Goal: Task Accomplishment & Management: Use online tool/utility

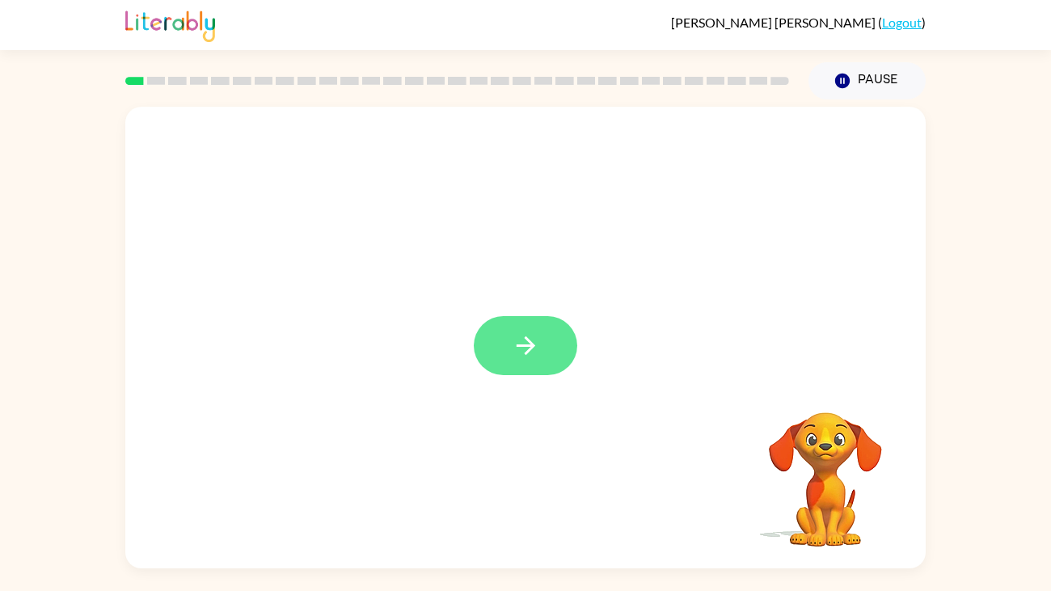
click at [523, 354] on icon "button" at bounding box center [526, 346] width 28 height 28
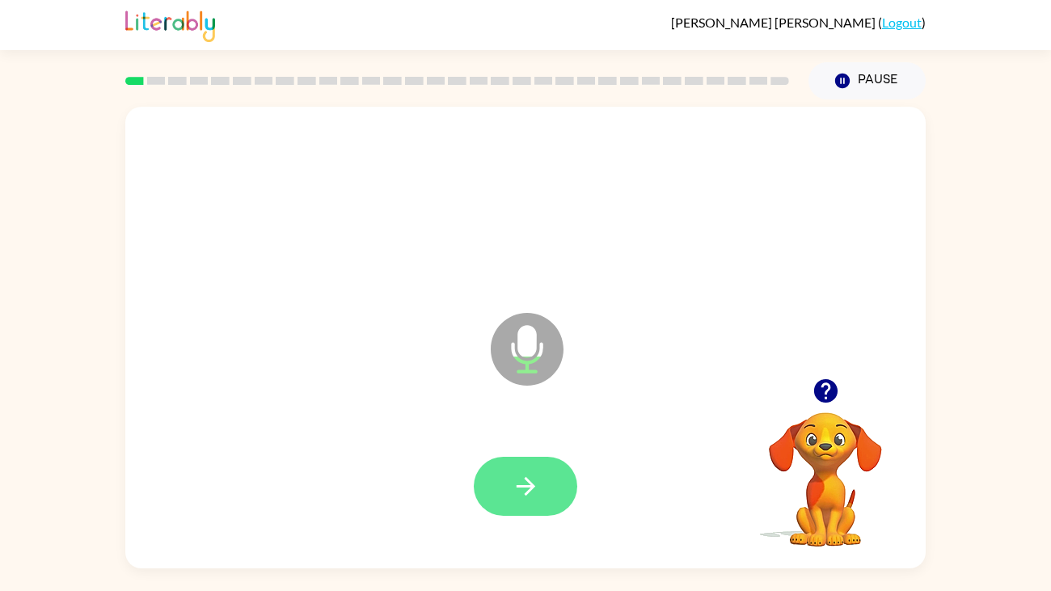
click at [497, 482] on button "button" at bounding box center [526, 486] width 104 height 59
click at [520, 497] on icon "button" at bounding box center [526, 486] width 28 height 28
click at [523, 498] on icon "button" at bounding box center [526, 486] width 28 height 28
click at [516, 478] on icon "button" at bounding box center [526, 486] width 28 height 28
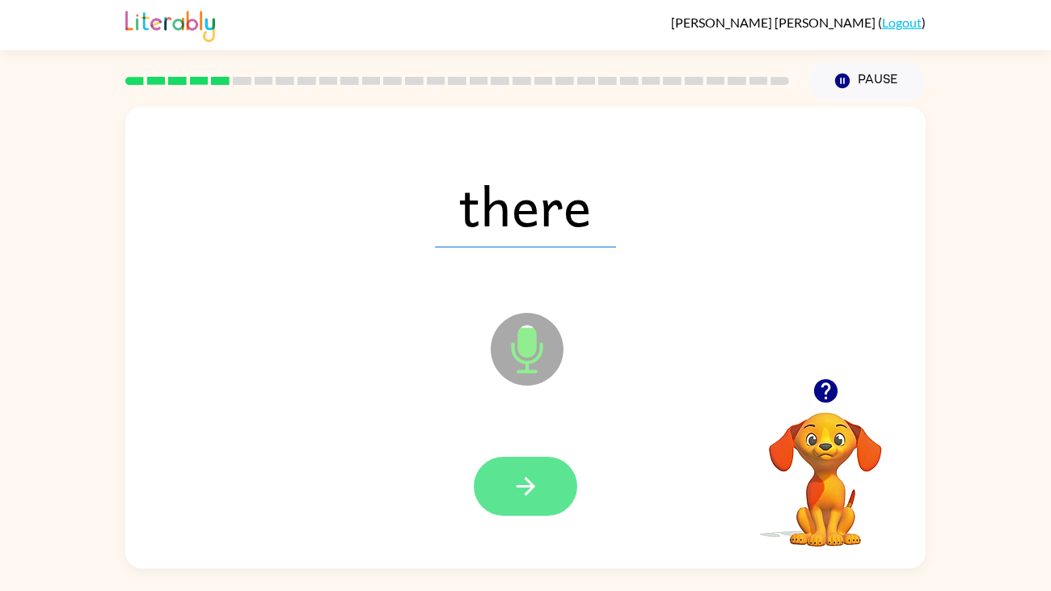
click at [530, 492] on icon "button" at bounding box center [526, 486] width 28 height 28
click at [527, 467] on button "button" at bounding box center [526, 486] width 104 height 59
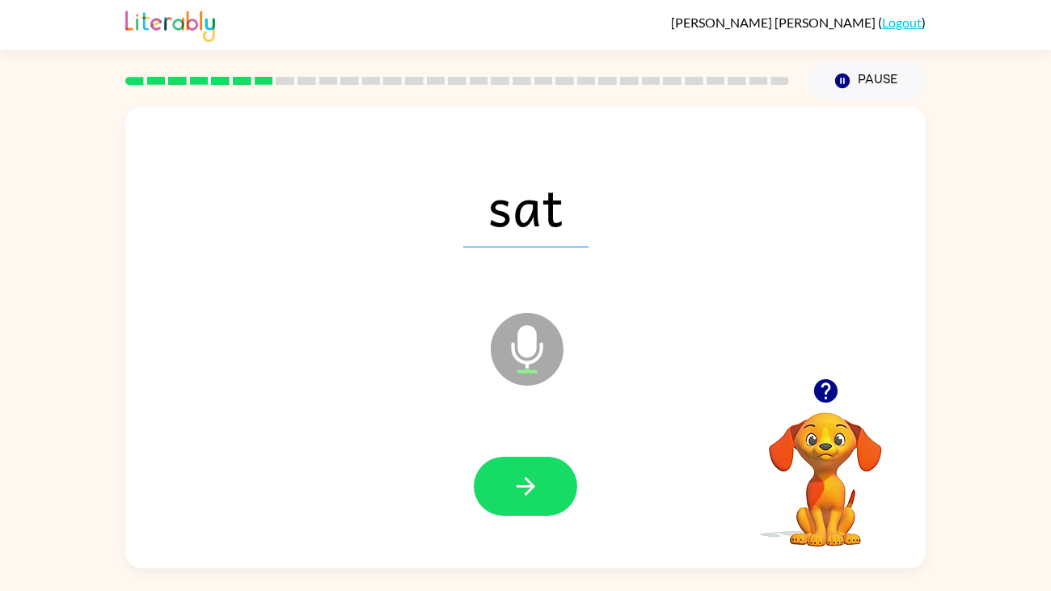
click at [506, 447] on div at bounding box center [526, 486] width 768 height 133
click at [515, 472] on icon "button" at bounding box center [526, 486] width 28 height 28
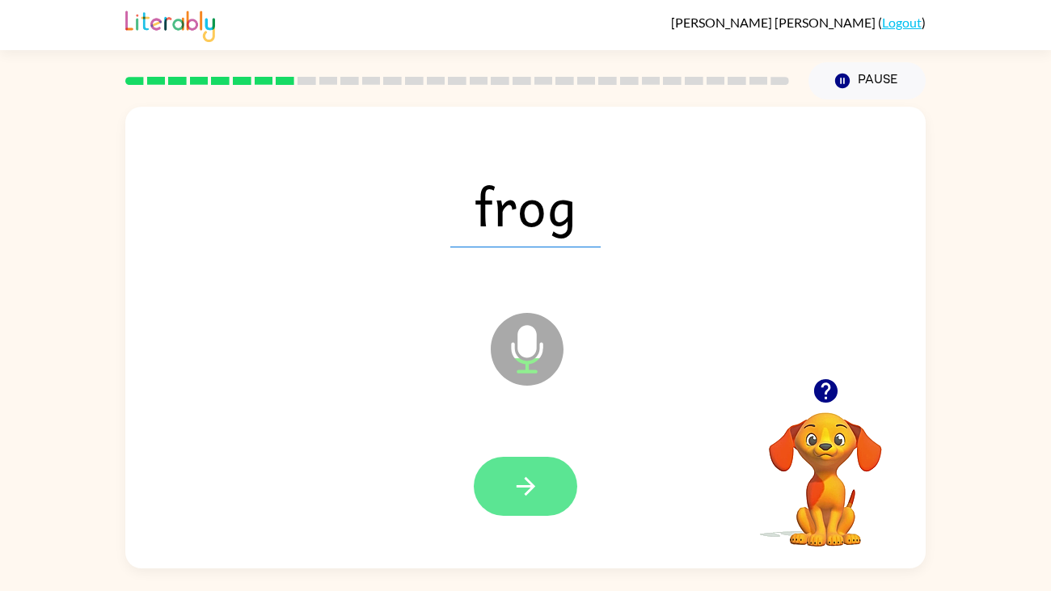
click at [509, 501] on button "button" at bounding box center [526, 486] width 104 height 59
click at [499, 480] on button "button" at bounding box center [526, 486] width 104 height 59
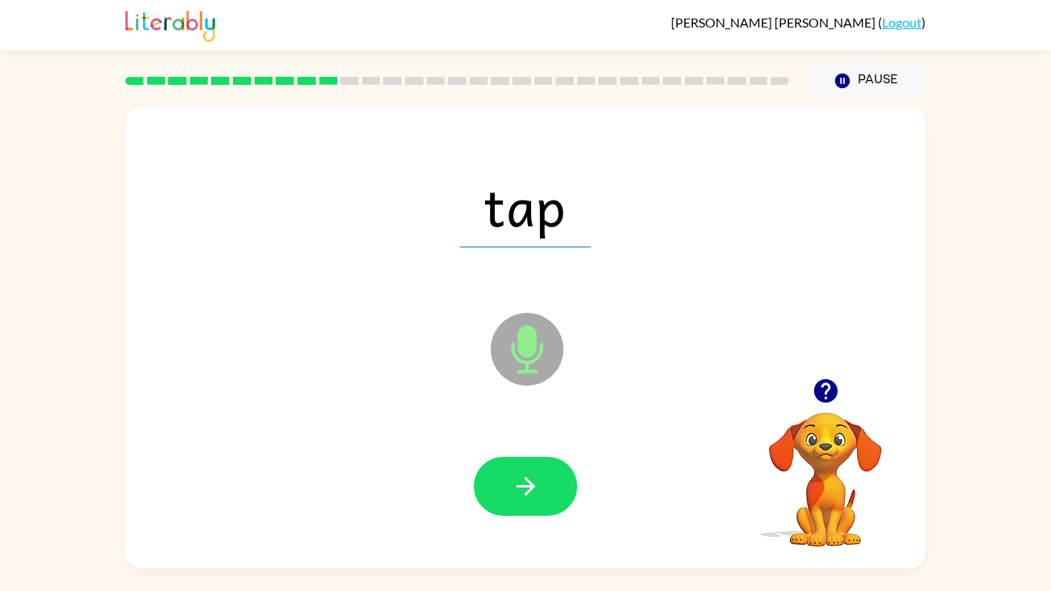
click at [499, 480] on button "button" at bounding box center [526, 486] width 104 height 59
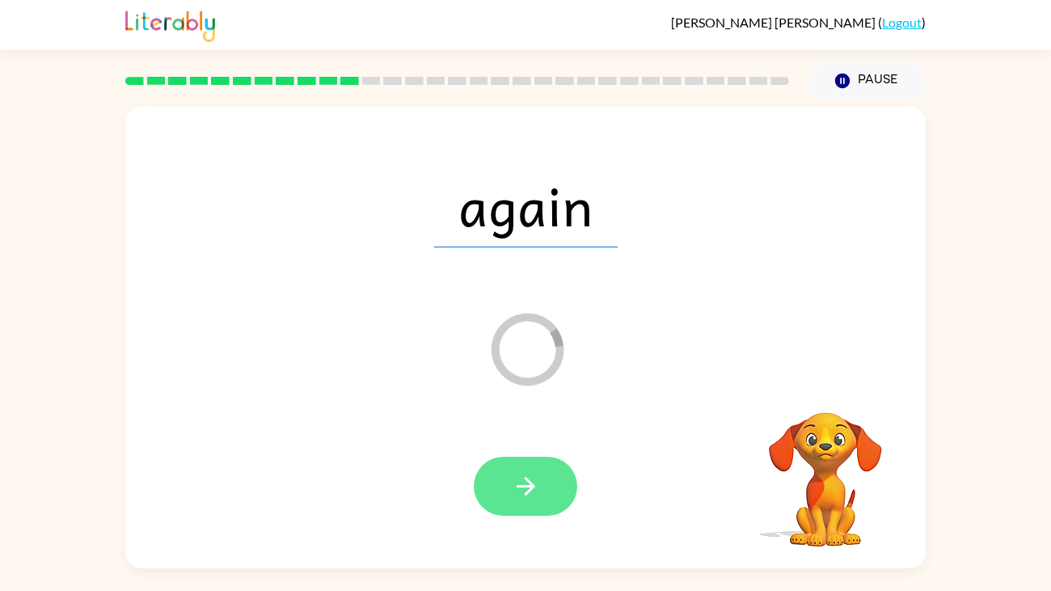
click at [527, 488] on icon "button" at bounding box center [525, 486] width 19 height 19
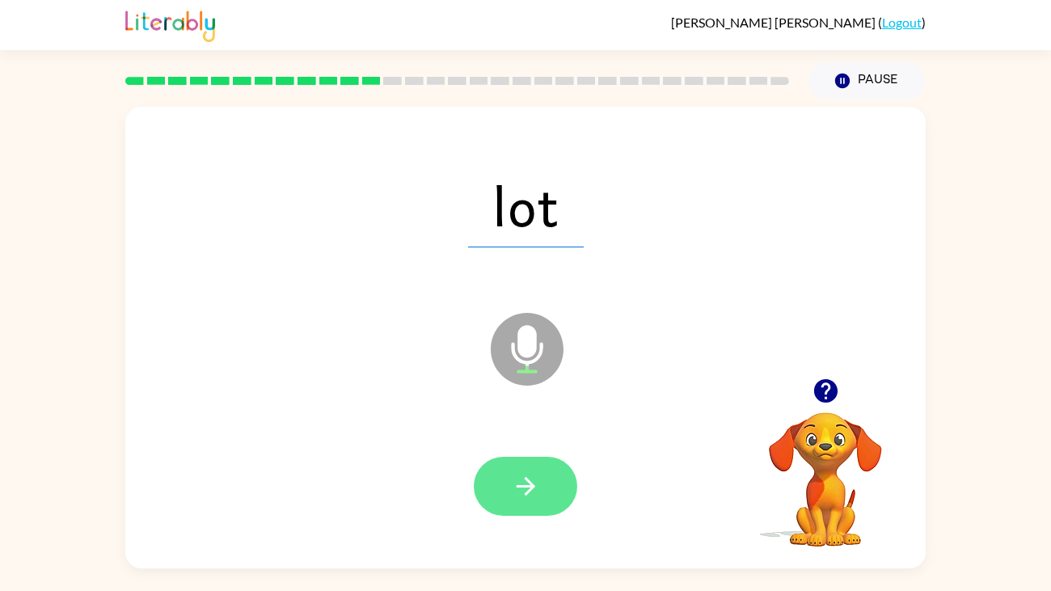
click at [553, 475] on button "button" at bounding box center [526, 486] width 104 height 59
click at [493, 489] on button "button" at bounding box center [526, 486] width 104 height 59
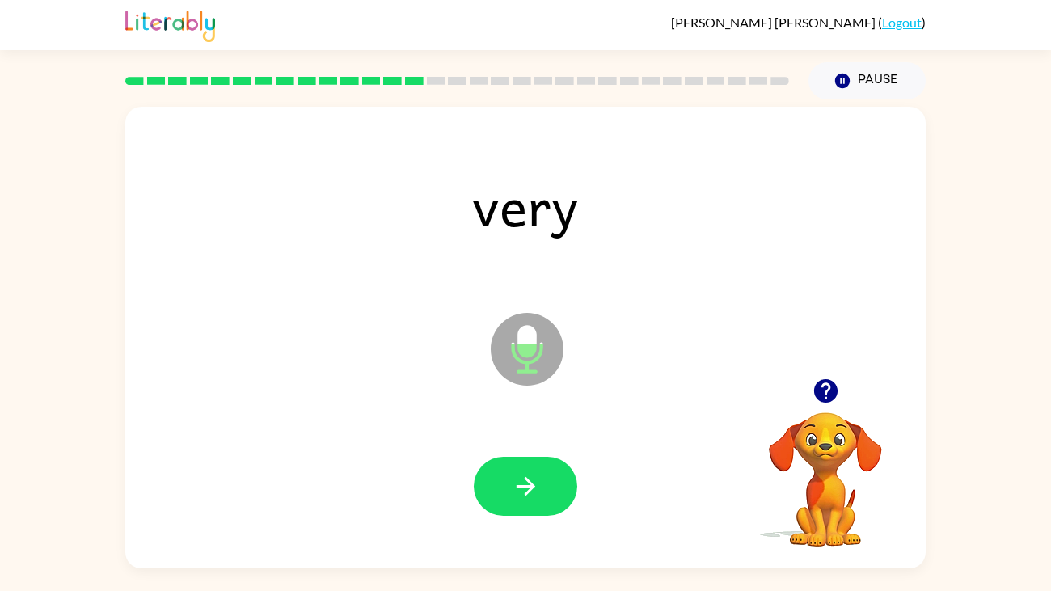
click at [493, 489] on button "button" at bounding box center [526, 486] width 104 height 59
click at [818, 389] on icon "button" at bounding box center [824, 390] width 23 height 23
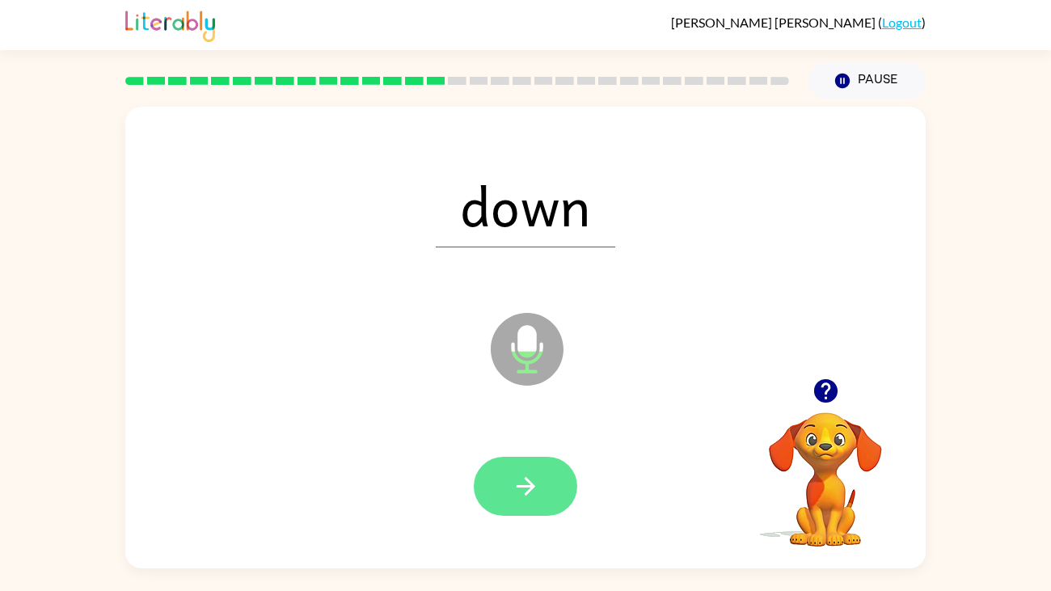
click at [508, 475] on button "button" at bounding box center [526, 486] width 104 height 59
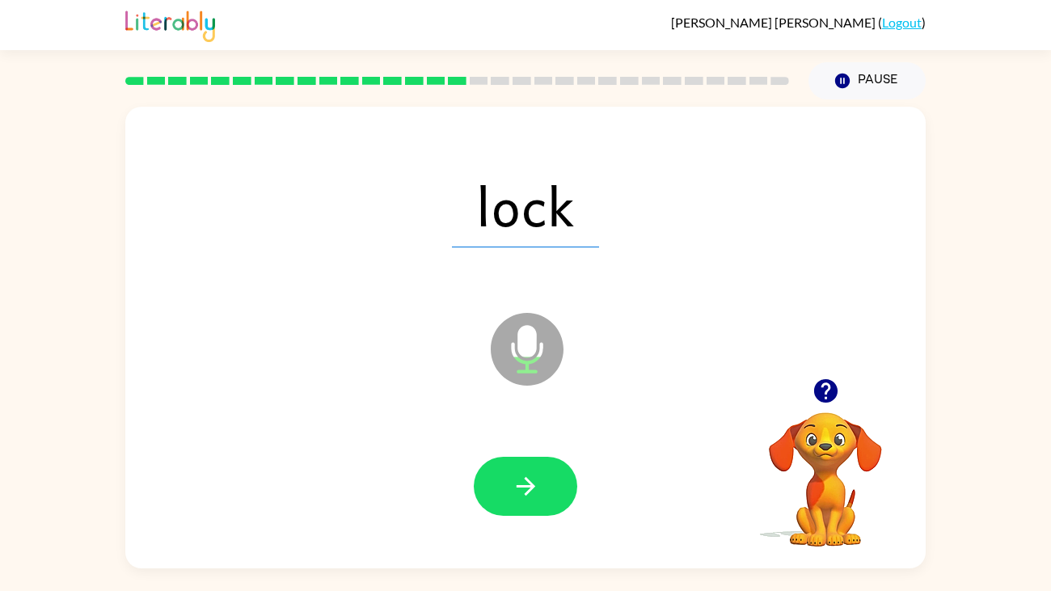
click at [508, 475] on button "button" at bounding box center [526, 486] width 104 height 59
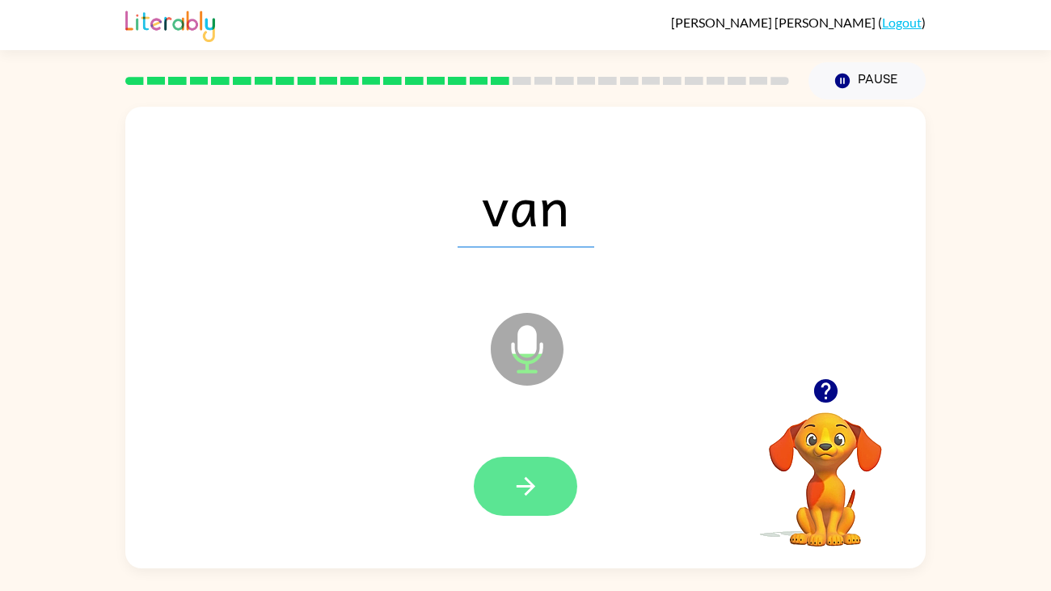
click at [517, 473] on icon "button" at bounding box center [526, 486] width 28 height 28
click at [544, 480] on button "button" at bounding box center [526, 486] width 104 height 59
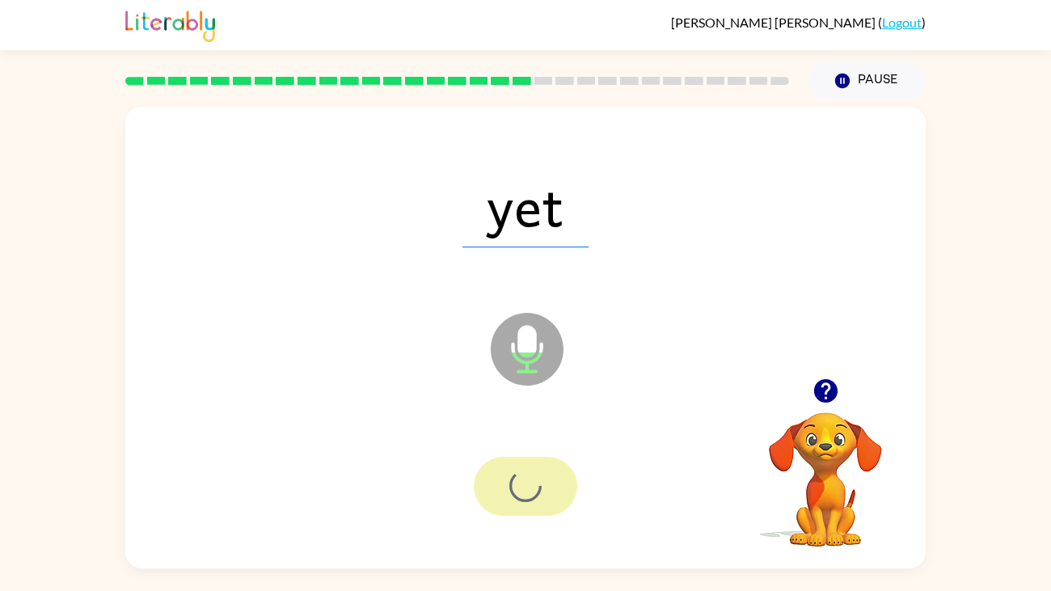
click at [544, 480] on div at bounding box center [526, 486] width 104 height 59
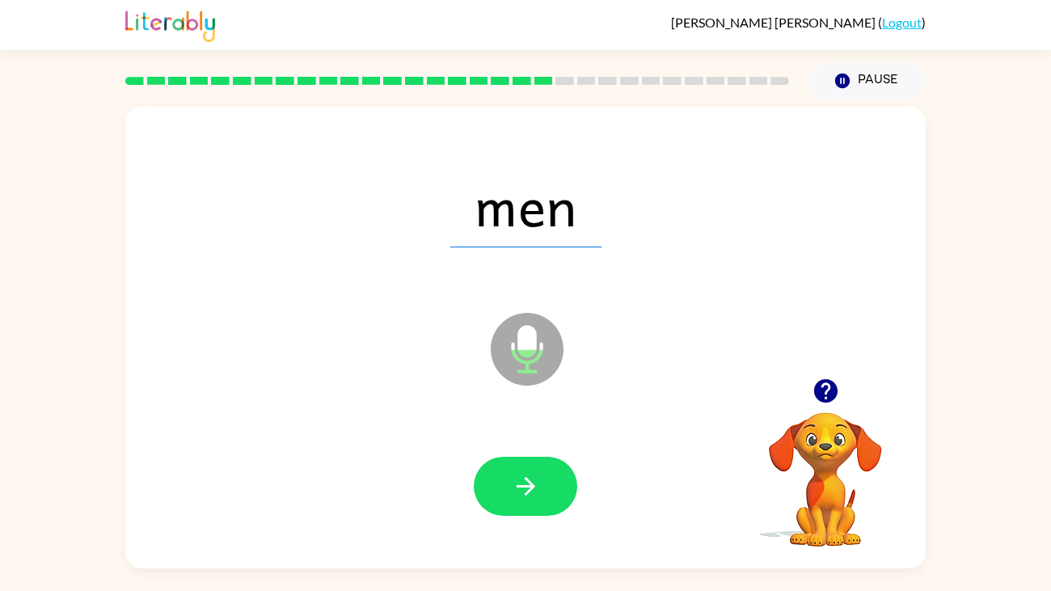
click at [544, 480] on button "button" at bounding box center [526, 486] width 104 height 59
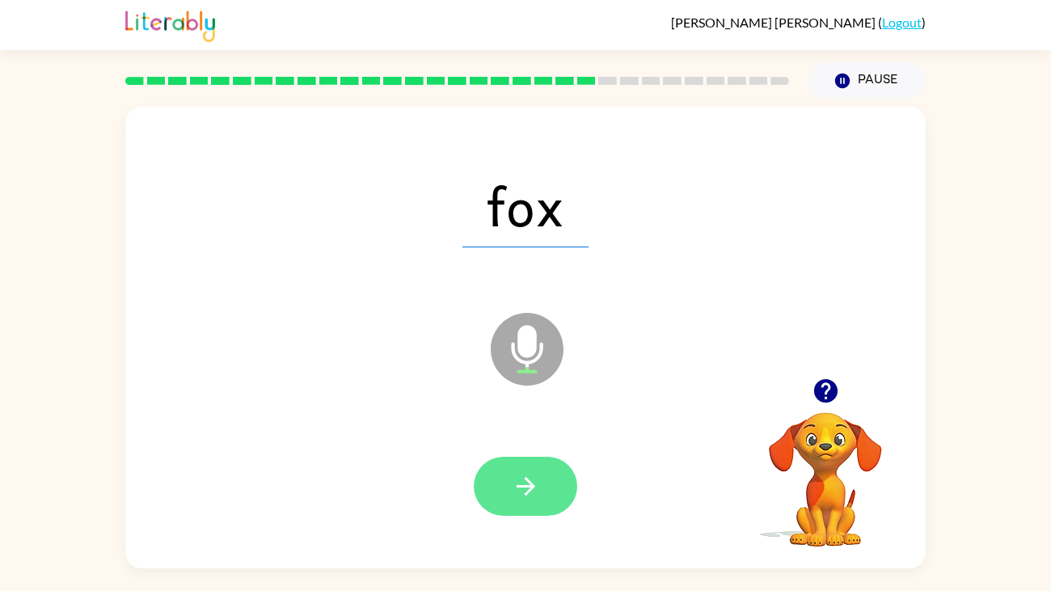
click at [530, 492] on icon "button" at bounding box center [526, 486] width 28 height 28
click at [537, 477] on icon "button" at bounding box center [526, 486] width 28 height 28
click at [539, 489] on icon "button" at bounding box center [526, 486] width 28 height 28
click at [518, 467] on button "button" at bounding box center [526, 486] width 104 height 59
click at [534, 505] on button "button" at bounding box center [526, 486] width 104 height 59
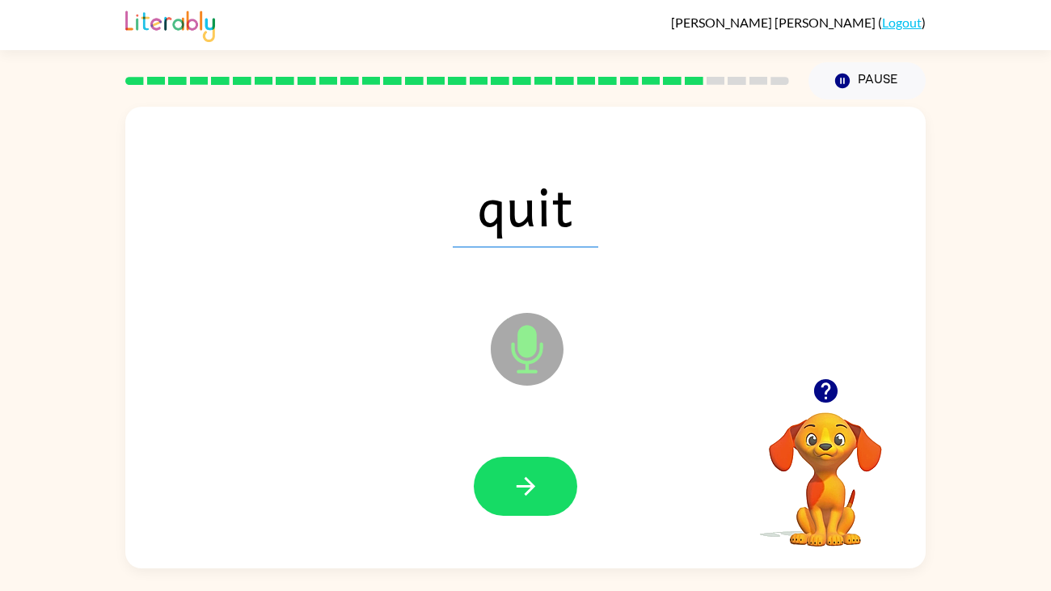
click at [534, 505] on button "button" at bounding box center [526, 486] width 104 height 59
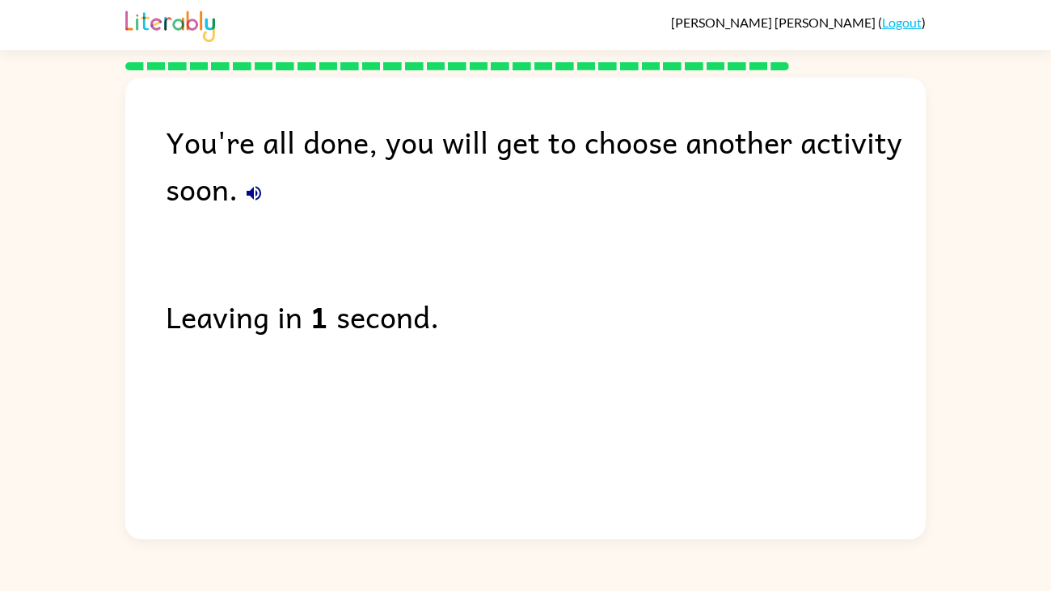
click at [534, 505] on div "You're all done, you will get to choose another activity soon. Leaving in 1 sec…" at bounding box center [525, 305] width 801 height 454
